Goal: Task Accomplishment & Management: Use online tool/utility

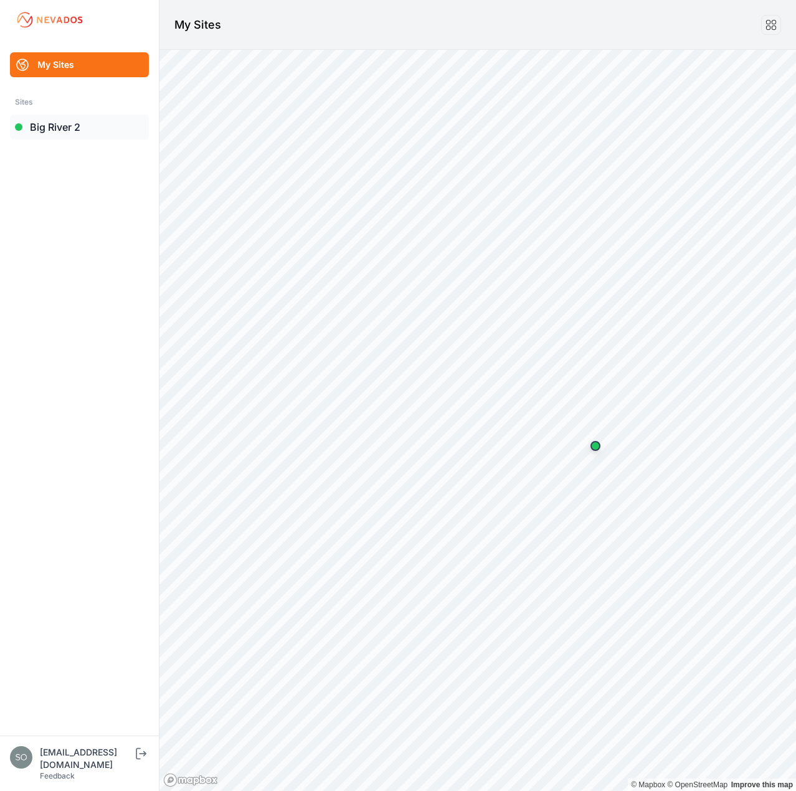
click at [66, 129] on link "Big River 2" at bounding box center [79, 127] width 139 height 25
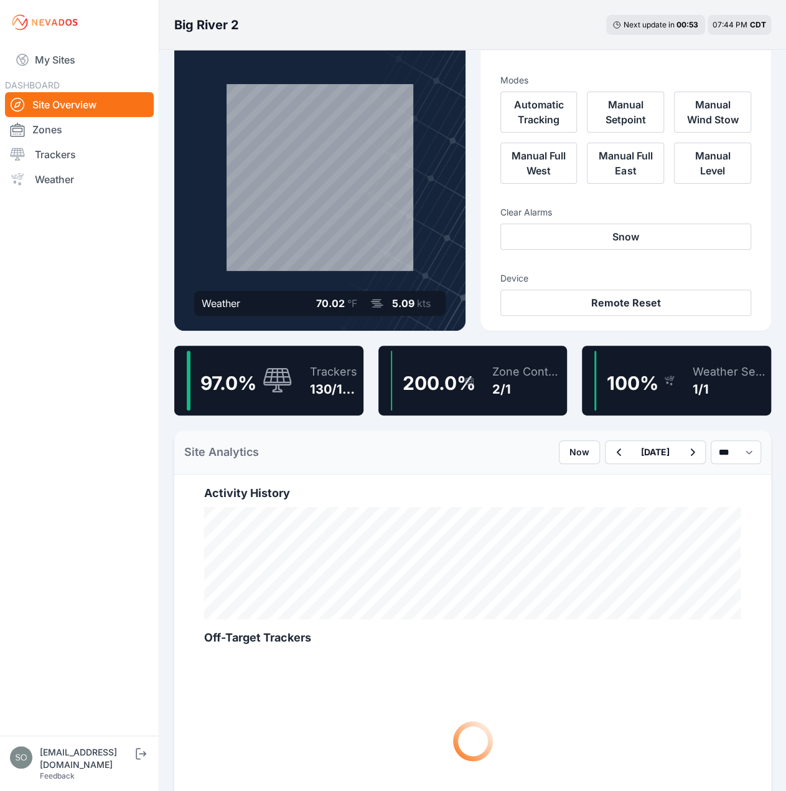
scroll to position [62, 0]
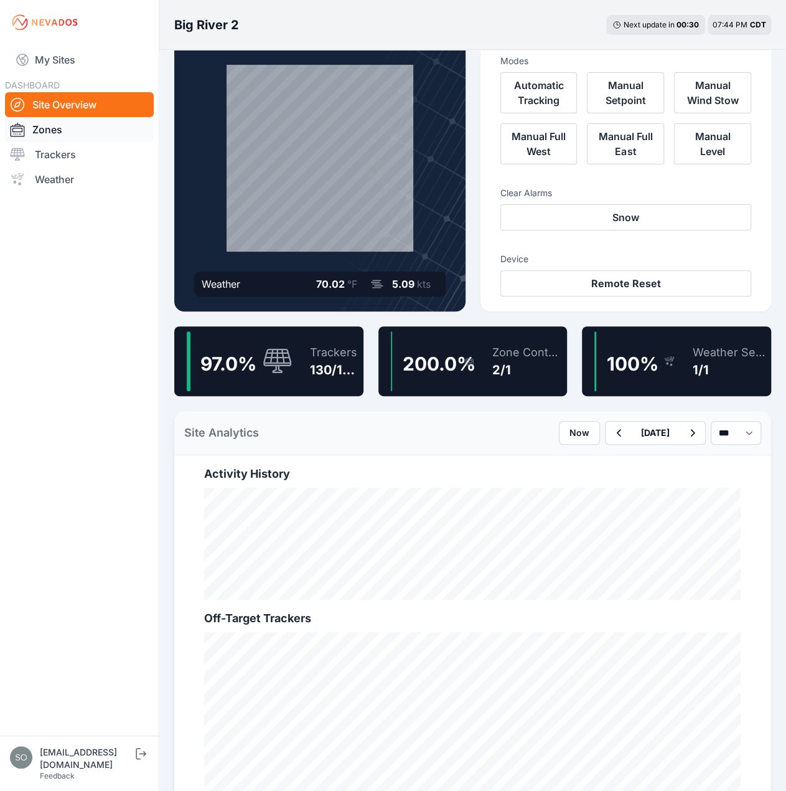
click at [80, 126] on link "Zones" at bounding box center [79, 129] width 149 height 25
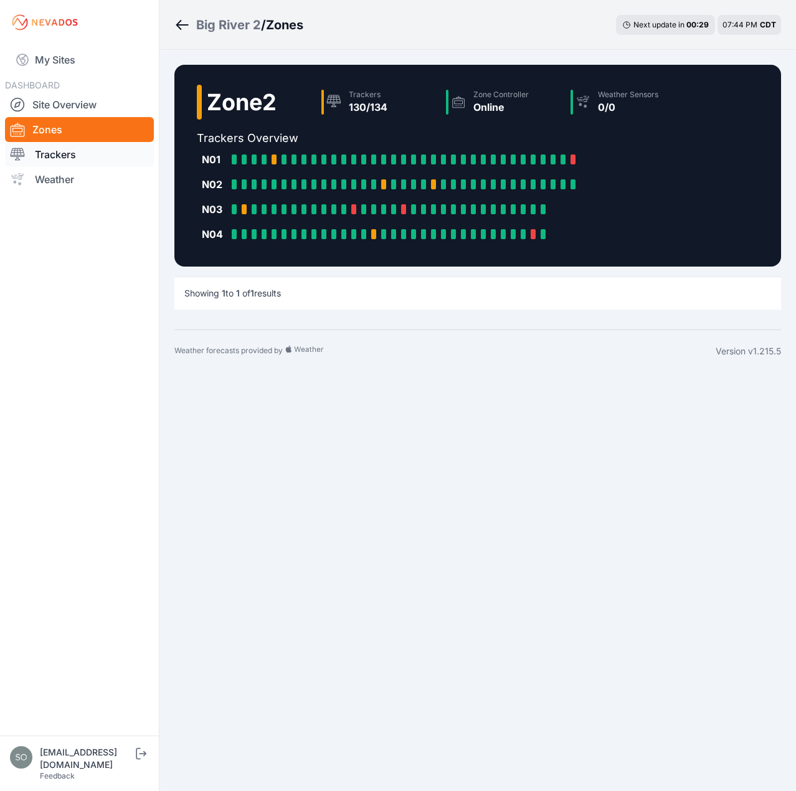
click at [82, 151] on link "Trackers" at bounding box center [79, 154] width 149 height 25
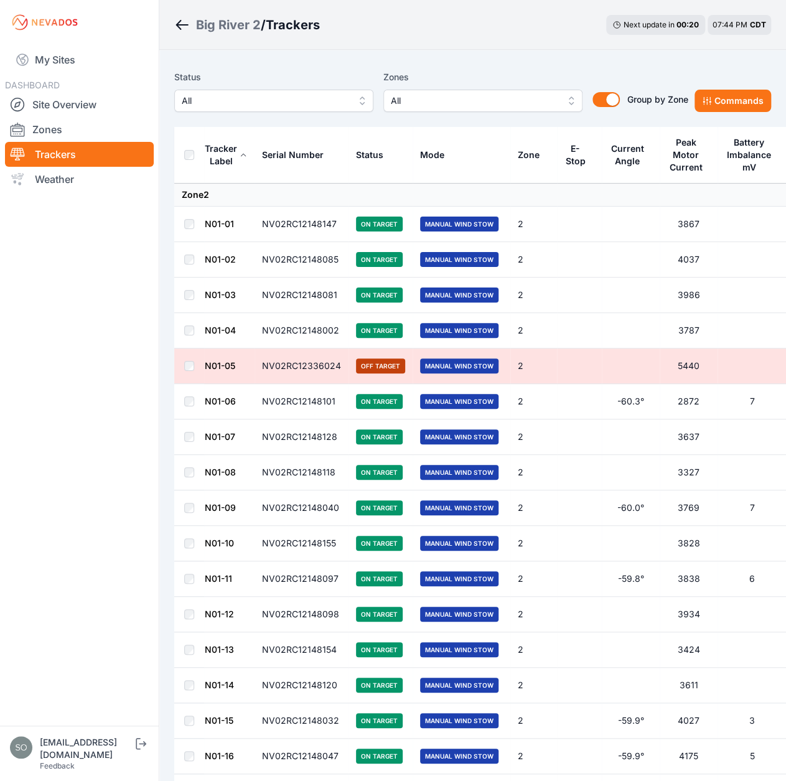
click at [197, 156] on th at bounding box center [189, 155] width 30 height 57
click at [756, 118] on div "Status All Zones All Group by Zone Group by Zone Commands" at bounding box center [472, 96] width 597 height 62
click at [752, 109] on button "Commands" at bounding box center [733, 101] width 77 height 22
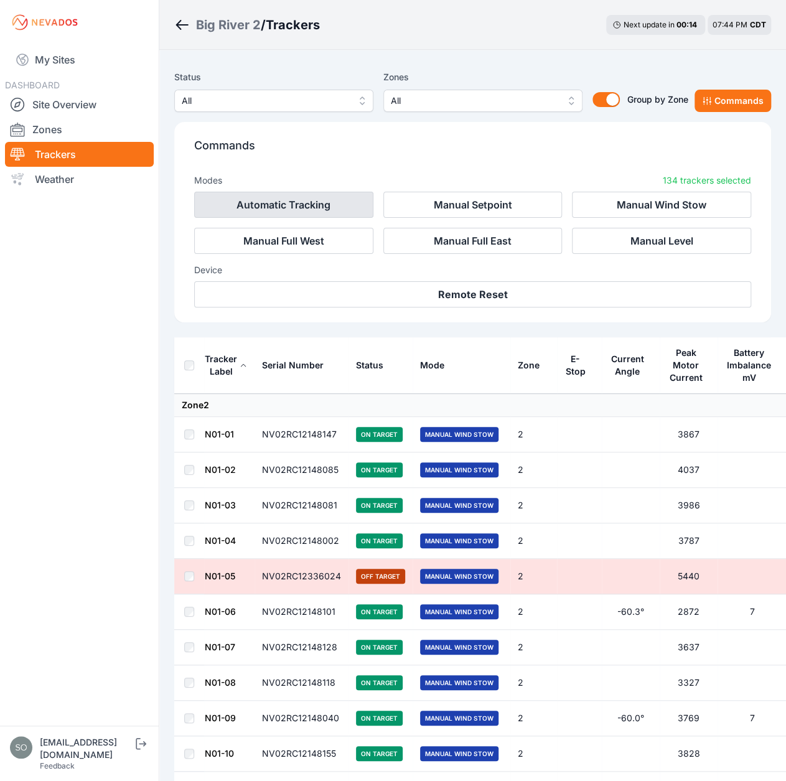
click at [298, 205] on button "Automatic Tracking" at bounding box center [283, 205] width 179 height 26
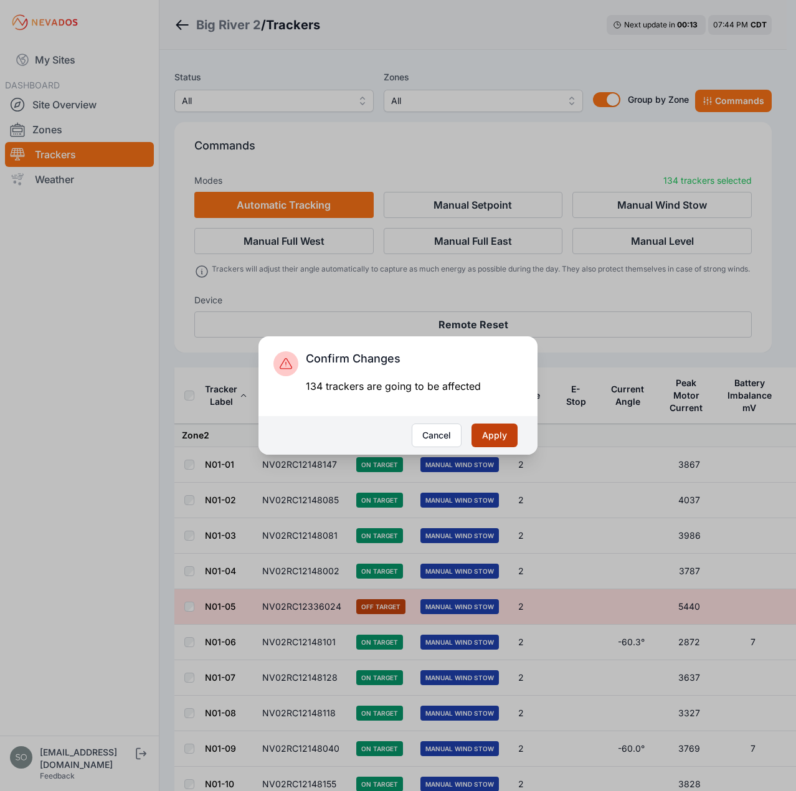
click at [499, 432] on button "Apply" at bounding box center [494, 435] width 46 height 24
